Goal: Use online tool/utility: Utilize a website feature to perform a specific function

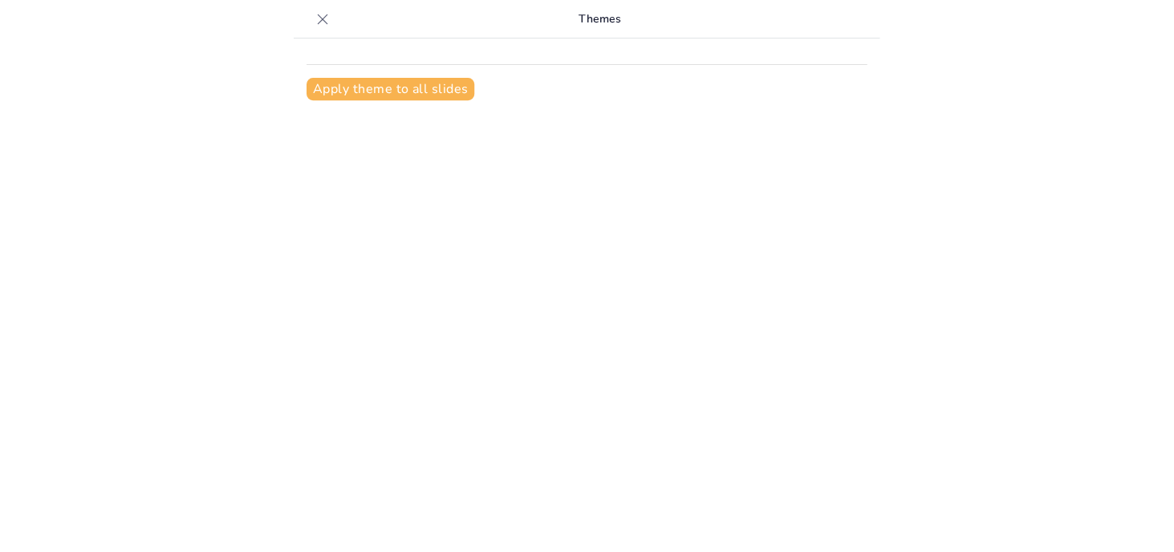
scroll to position [20, 0]
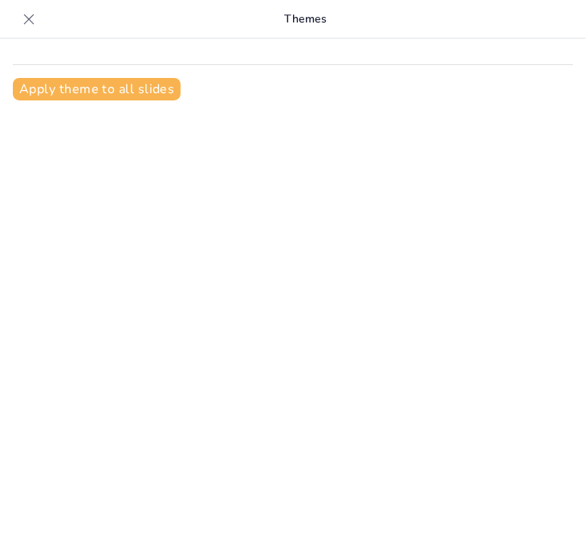
type input "ChefAI Digital Marketing Plan"
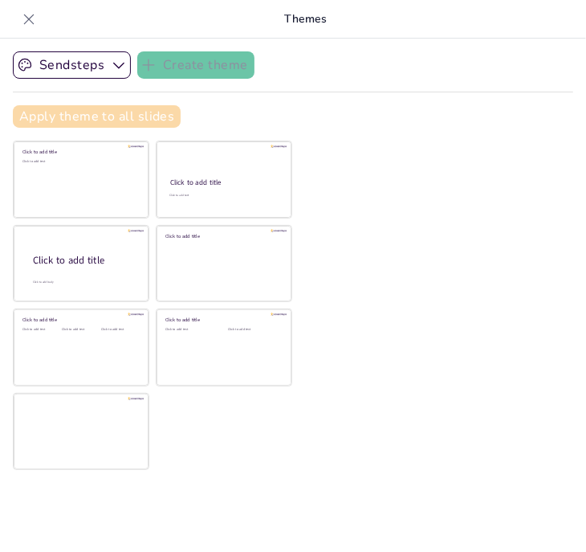
click at [98, 115] on button "Apply theme to all slides" at bounding box center [97, 116] width 168 height 22
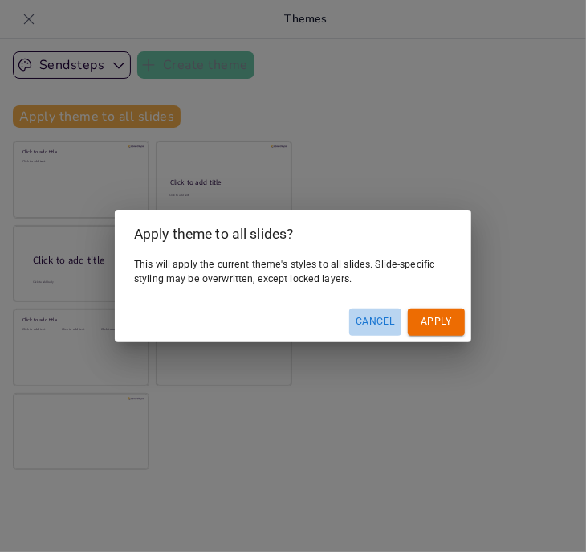
click at [373, 324] on button "Cancel" at bounding box center [375, 321] width 52 height 26
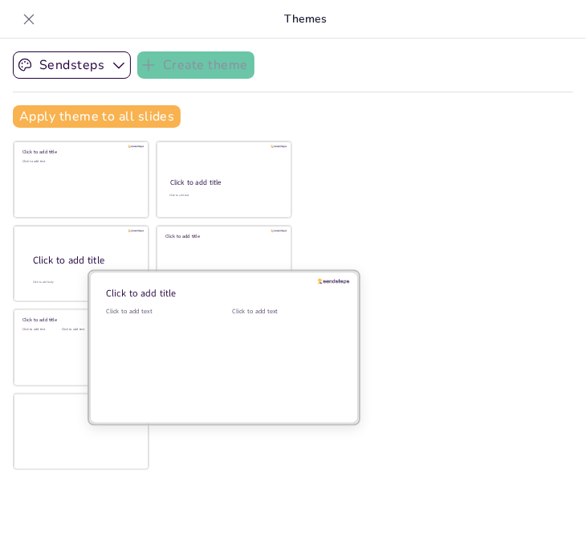
click at [202, 339] on div "Click to add text" at bounding box center [157, 357] width 102 height 100
click at [232, 329] on div "Click to add text" at bounding box center [283, 357] width 102 height 100
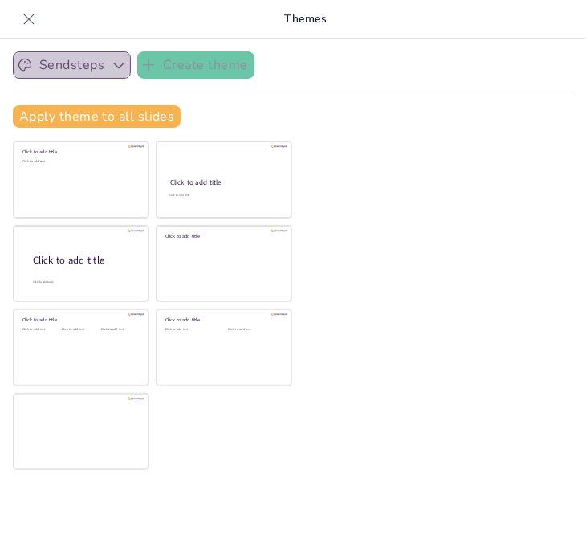
click at [120, 67] on icon "button" at bounding box center [119, 65] width 16 height 16
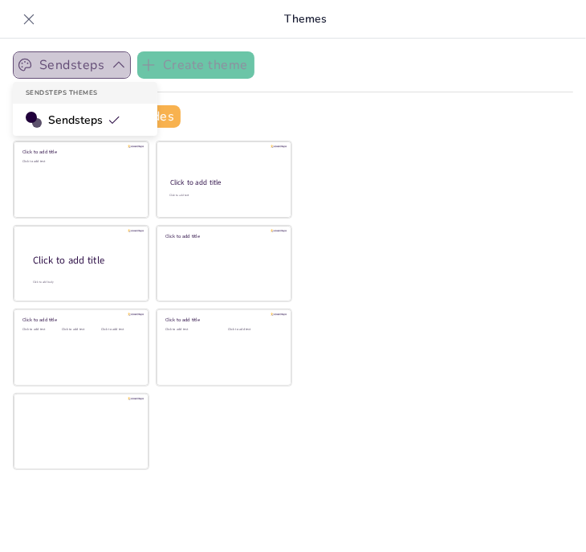
click at [120, 67] on icon "button" at bounding box center [119, 65] width 16 height 16
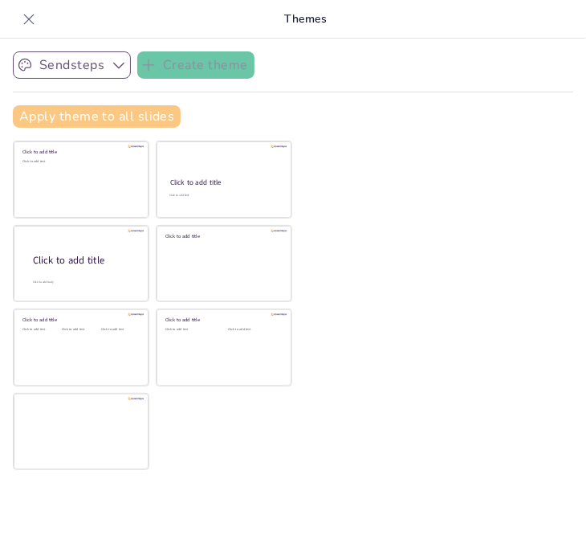
click at [111, 120] on button "Apply theme to all slides" at bounding box center [97, 116] width 168 height 22
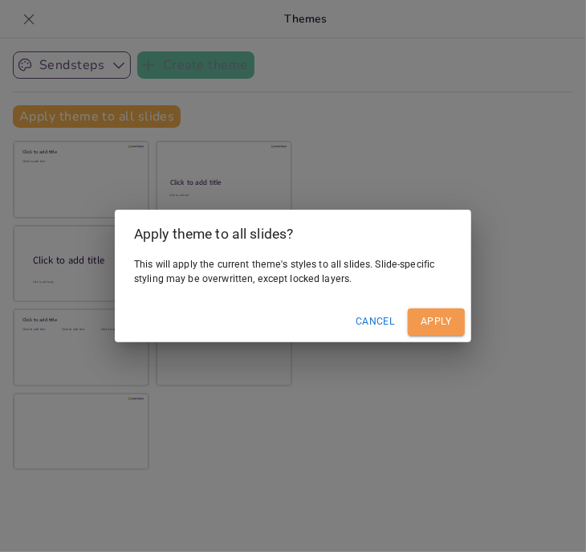
click at [426, 323] on button "Apply" at bounding box center [436, 321] width 57 height 26
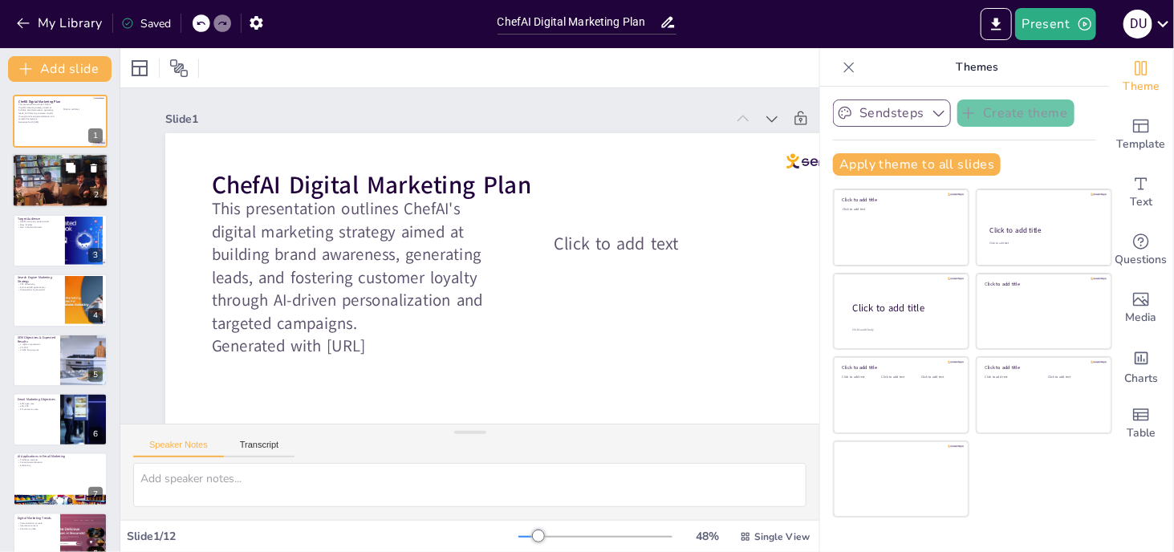
click at [56, 182] on div at bounding box center [60, 182] width 96 height 172
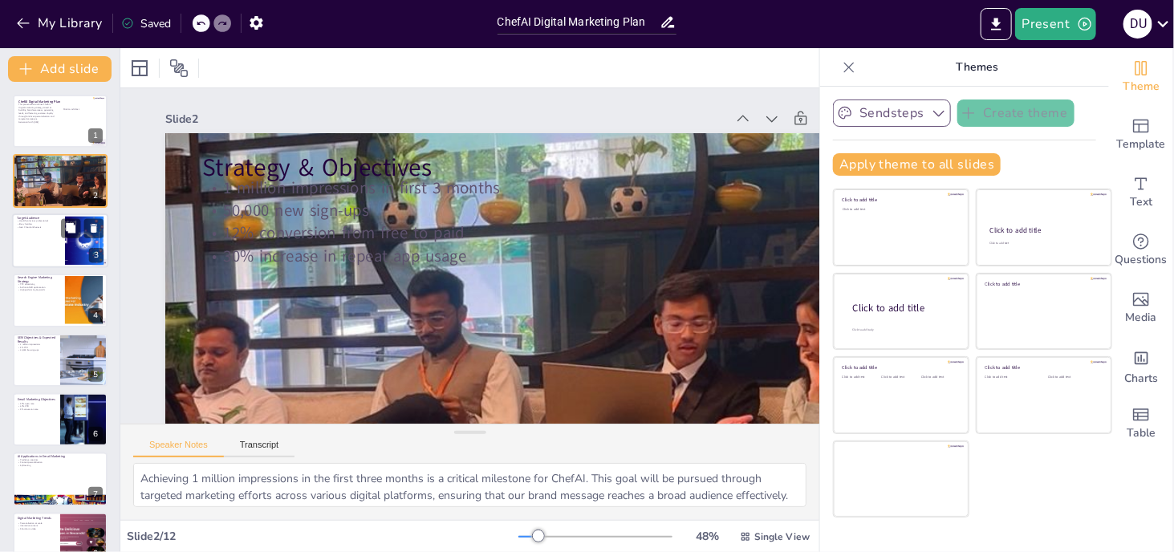
click at [43, 248] on div at bounding box center [60, 241] width 96 height 55
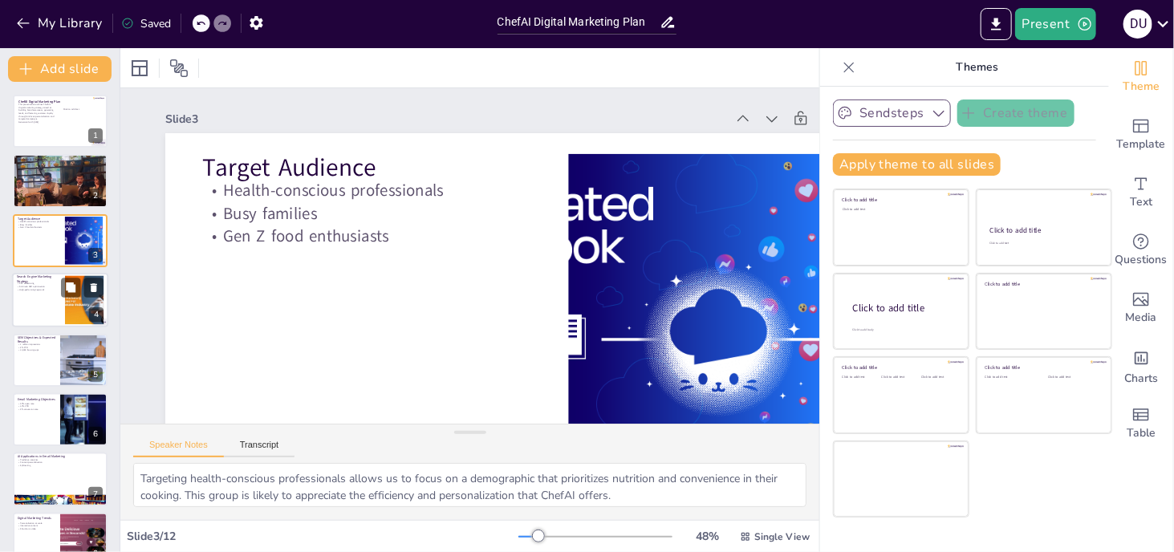
click at [48, 291] on p "High-performing keywords" at bounding box center [38, 290] width 43 height 3
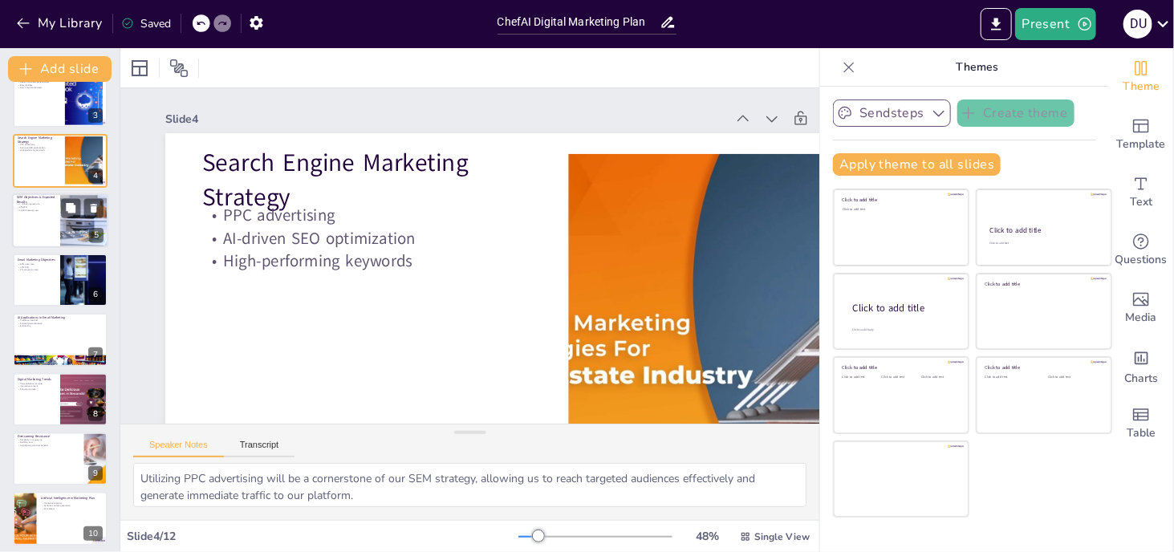
scroll to position [140, 0]
click at [50, 291] on div at bounding box center [60, 280] width 96 height 55
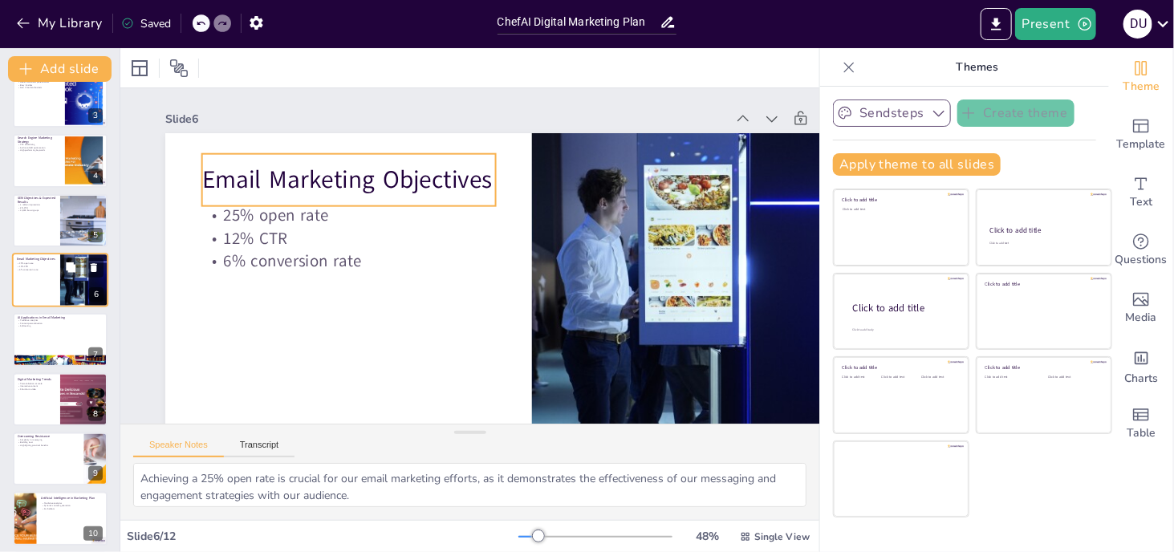
scroll to position [103, 0]
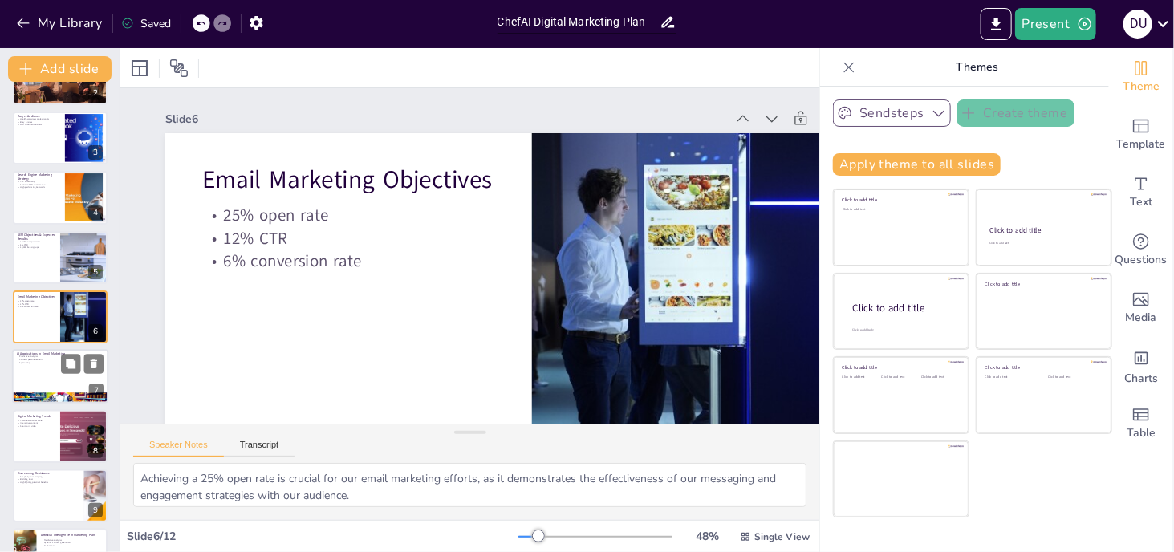
click at [56, 369] on div at bounding box center [60, 377] width 96 height 55
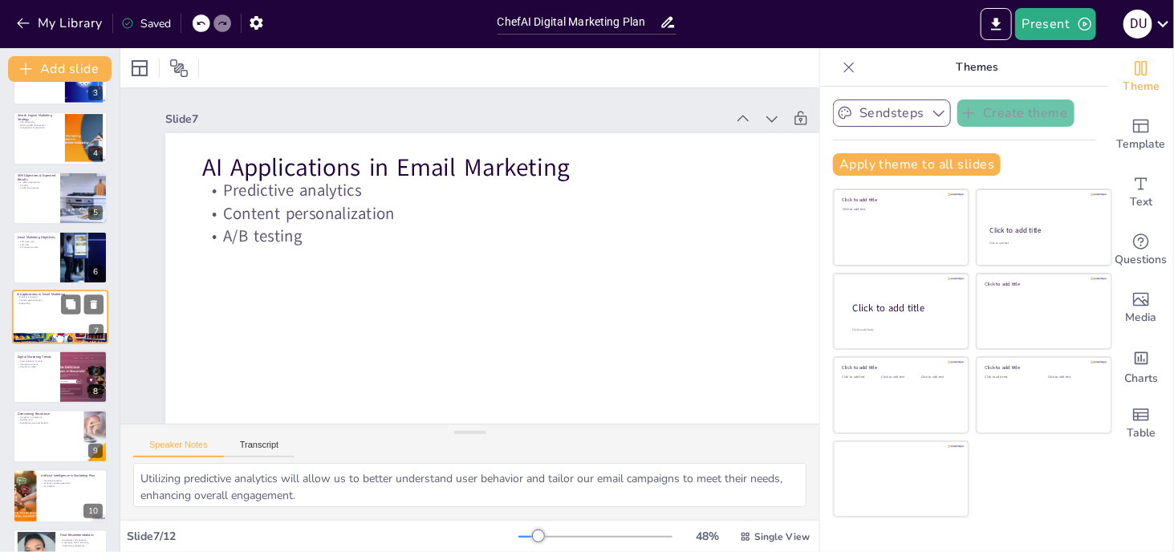
scroll to position [265, 0]
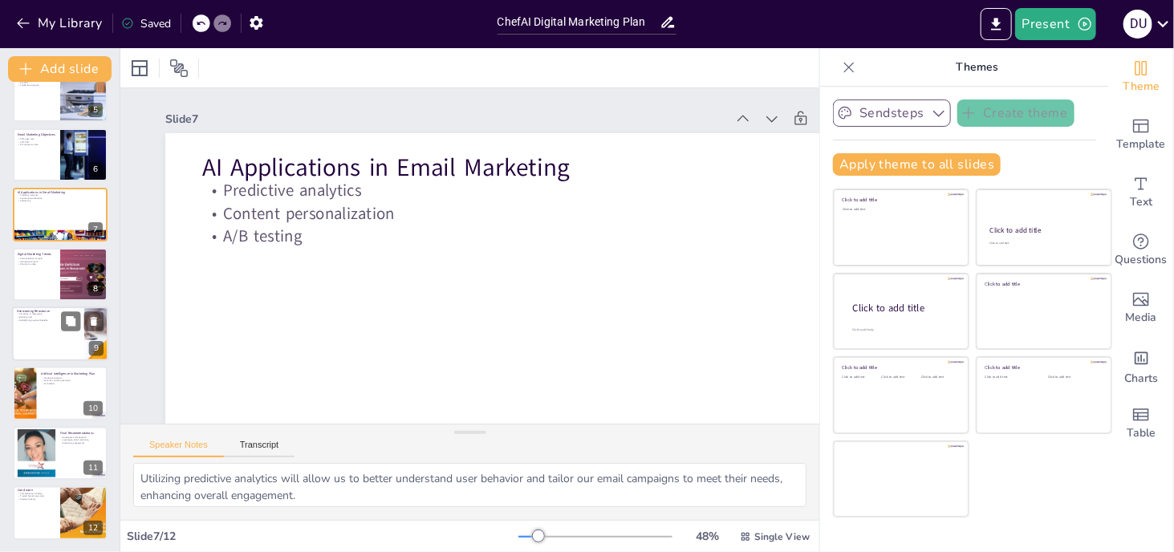
click at [56, 333] on div at bounding box center [60, 334] width 96 height 55
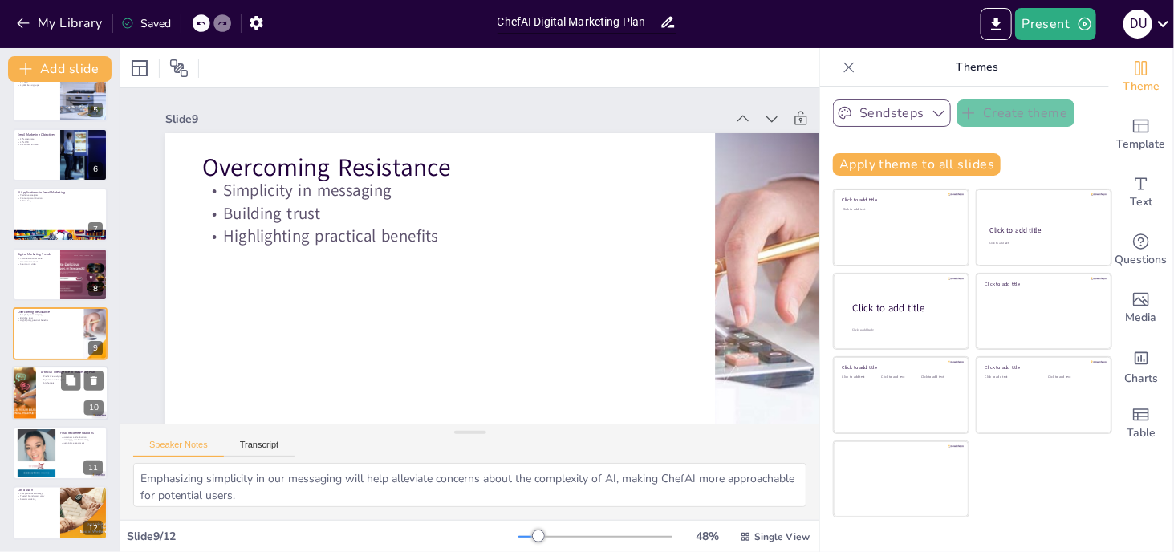
click at [46, 413] on div at bounding box center [60, 394] width 96 height 55
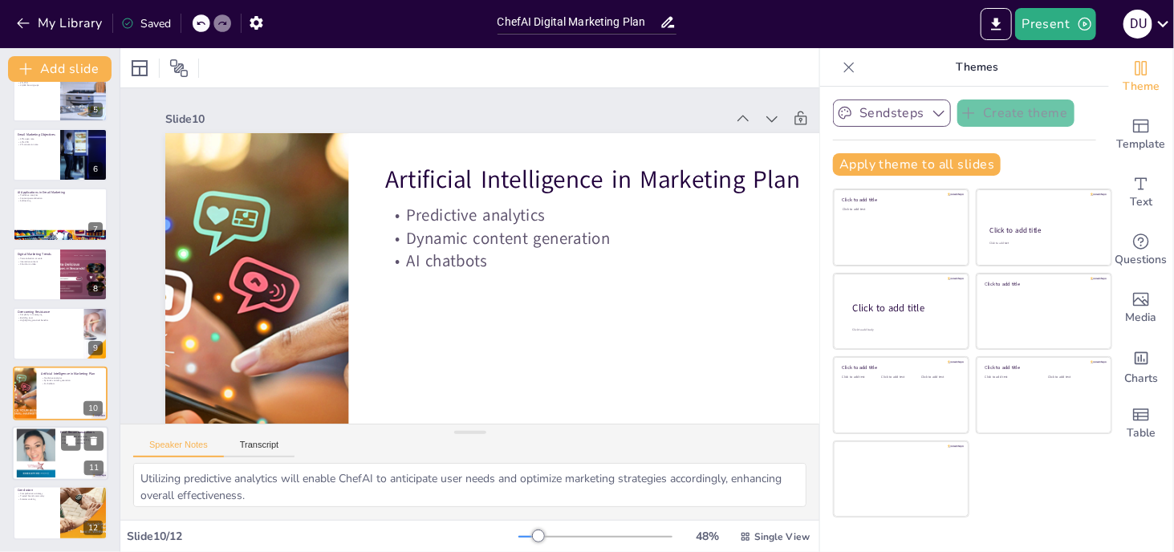
click at [46, 446] on div at bounding box center [36, 453] width 87 height 49
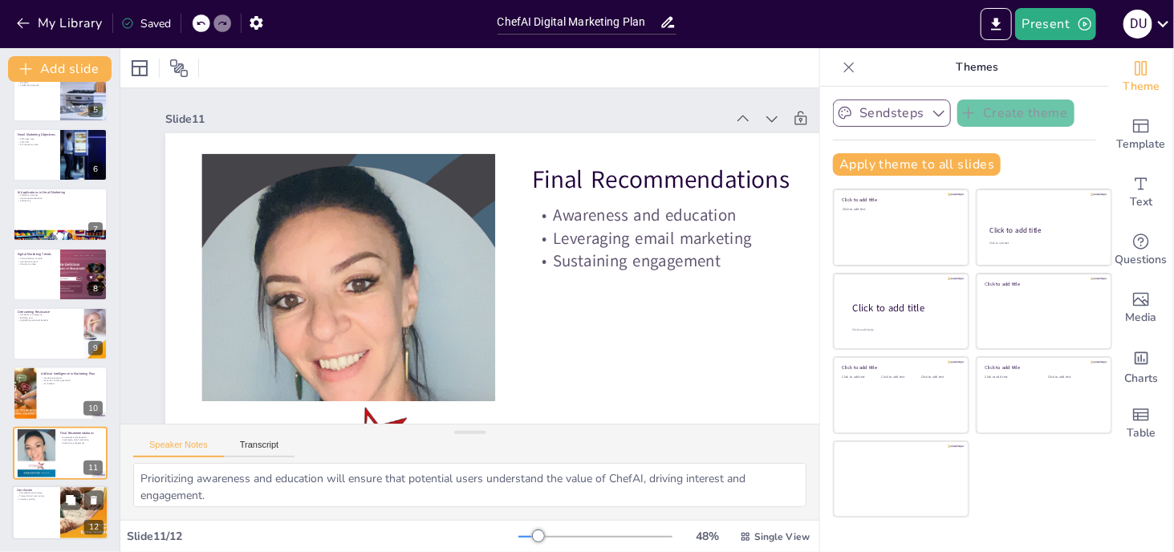
click at [54, 516] on div at bounding box center [60, 513] width 96 height 55
type textarea "Developing a comprehensive strategy will ensure that all aspects of ChefAI's ma…"
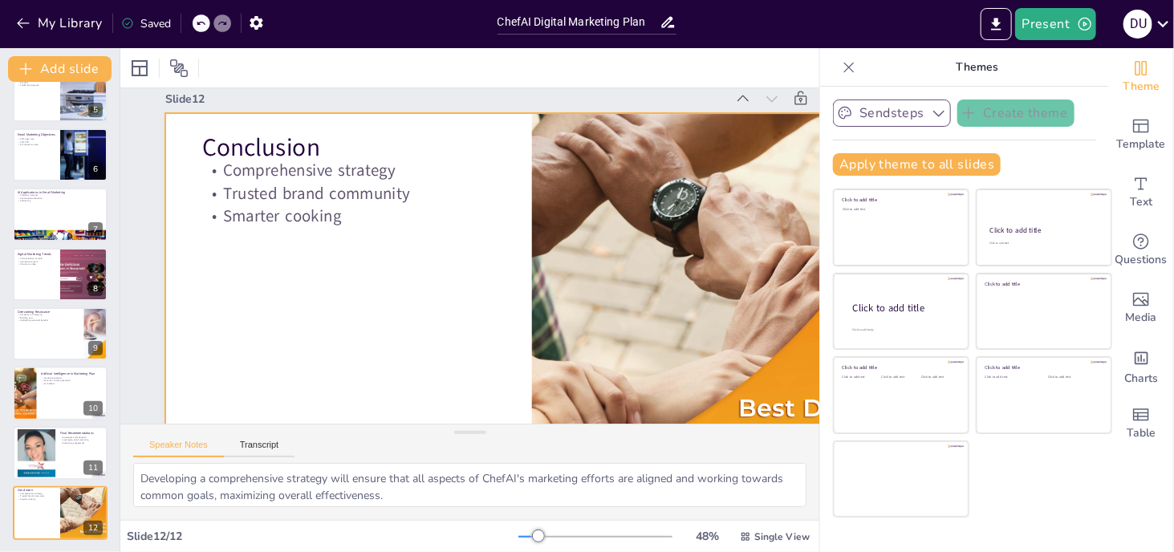
scroll to position [0, 0]
